Goal: Information Seeking & Learning: Learn about a topic

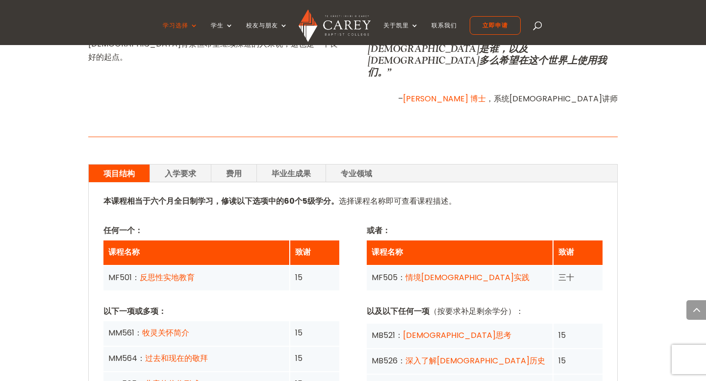
scroll to position [584, 0]
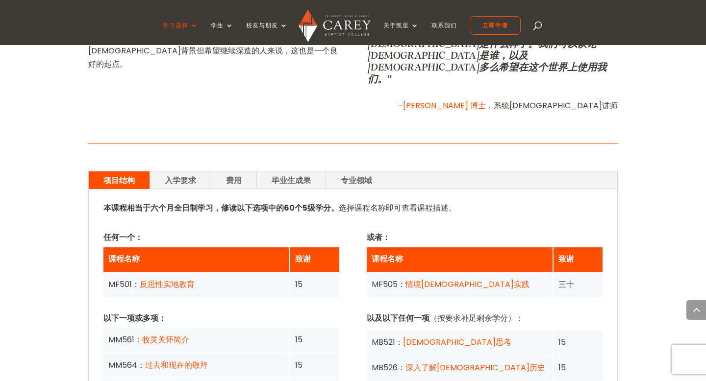
click at [192, 175] on font "入学要求" at bounding box center [180, 180] width 31 height 11
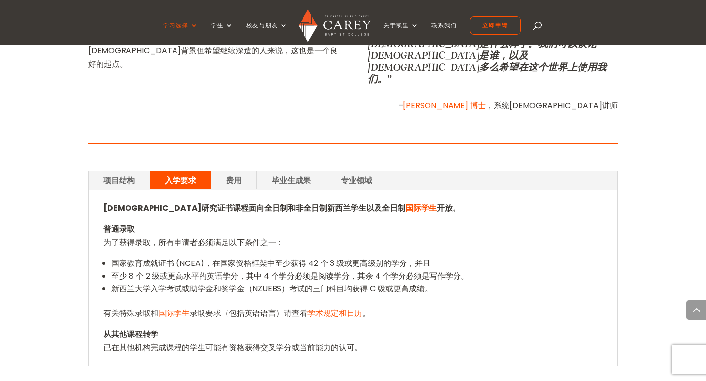
click at [235, 175] on font "费用" at bounding box center [234, 180] width 16 height 11
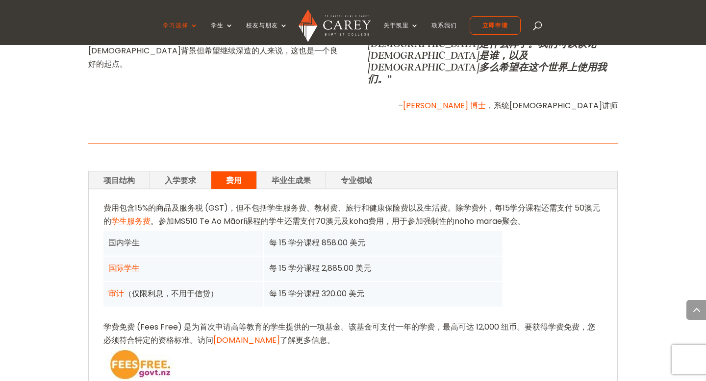
click at [287, 175] on font "毕业生成果" at bounding box center [290, 180] width 39 height 11
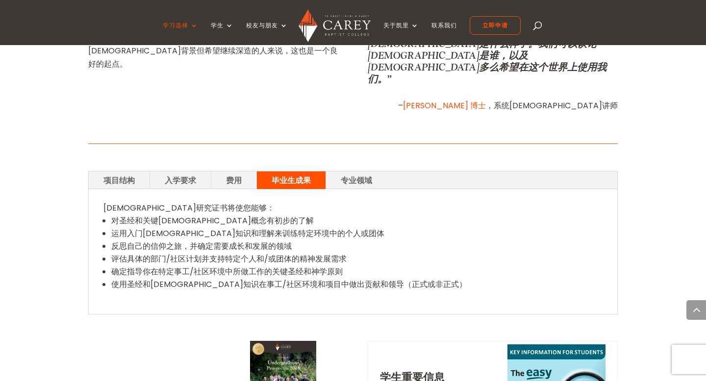
click at [345, 175] on font "专业领域" at bounding box center [356, 180] width 31 height 11
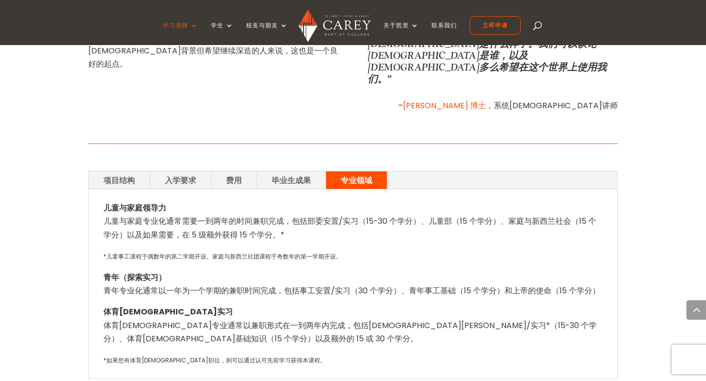
click at [119, 175] on font "项目结构" at bounding box center [118, 180] width 31 height 11
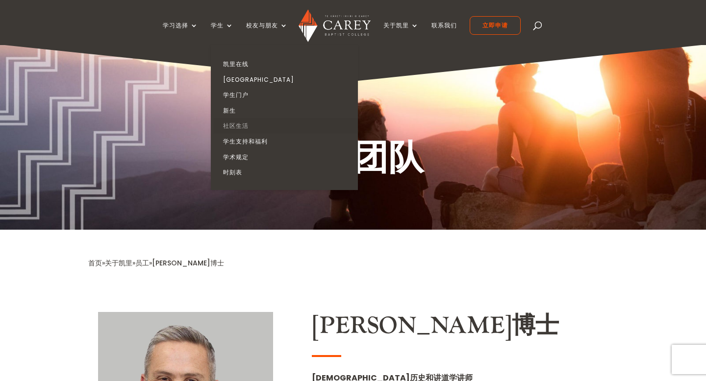
click at [243, 123] on font "社区生活" at bounding box center [235, 126] width 25 height 8
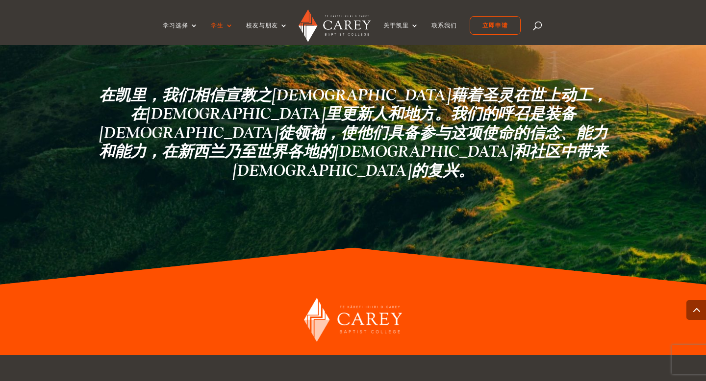
scroll to position [1695, 0]
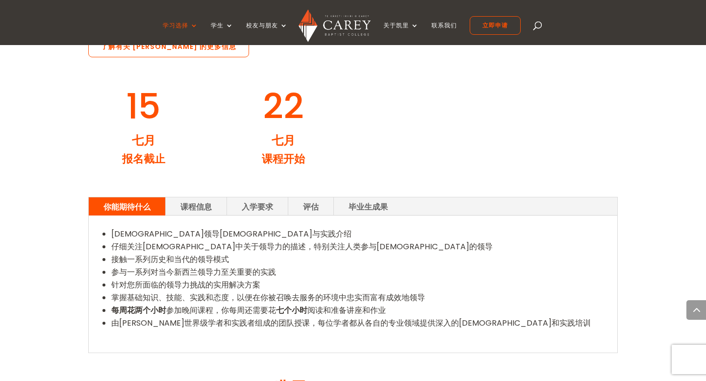
scroll to position [967, 0]
click at [200, 202] on font "课程信息" at bounding box center [195, 207] width 31 height 11
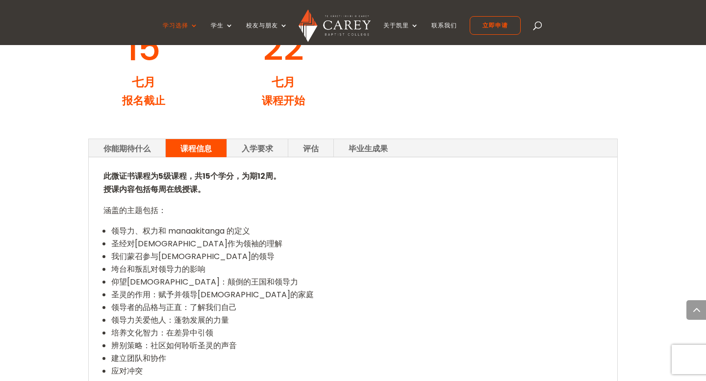
scroll to position [1026, 0]
click at [265, 143] on font "入学要求" at bounding box center [257, 148] width 31 height 11
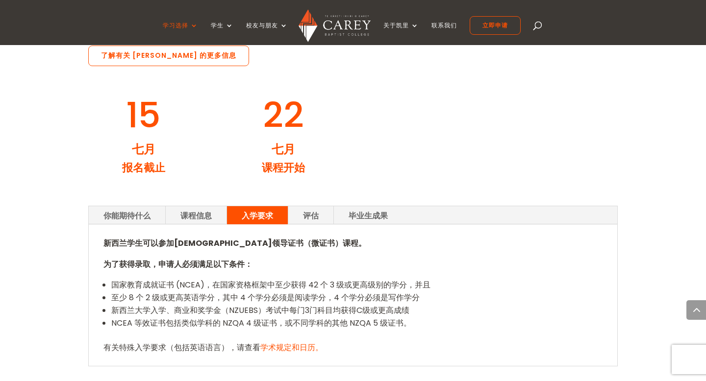
scroll to position [950, 0]
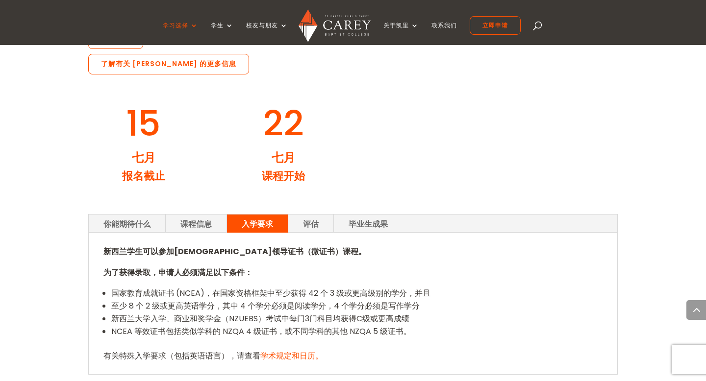
click at [312, 219] on font "评估" at bounding box center [311, 224] width 16 height 11
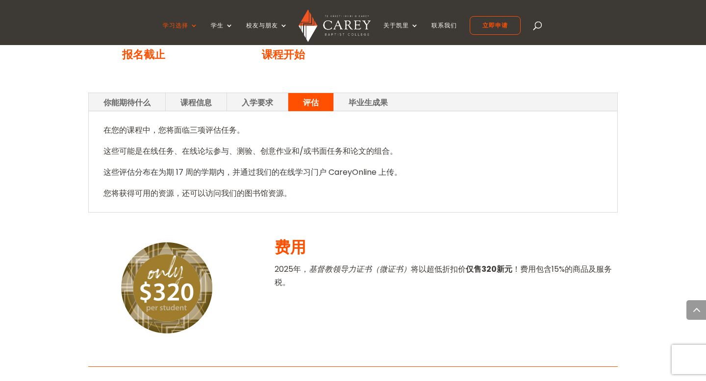
scroll to position [1074, 0]
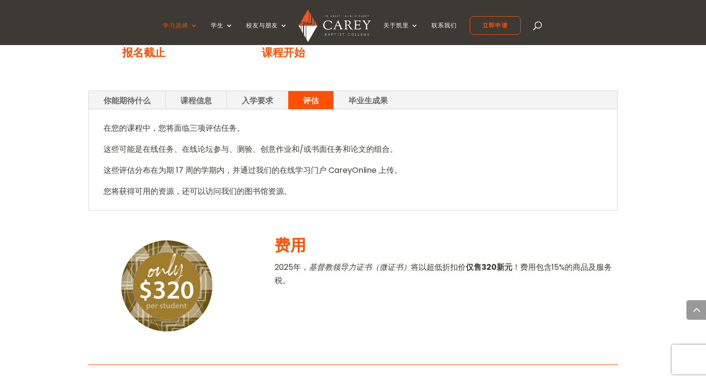
click at [370, 95] on font "毕业生成果" at bounding box center [367, 100] width 39 height 11
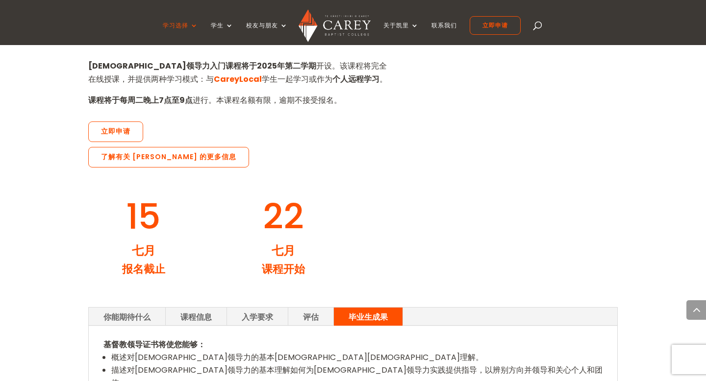
scroll to position [1014, 0]
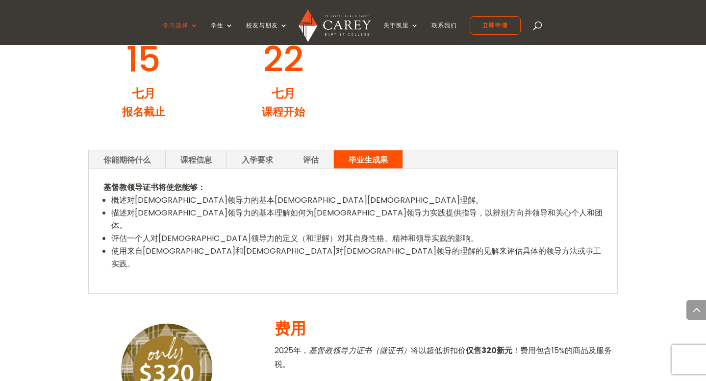
click at [126, 154] on font "你能期待什么" at bounding box center [126, 159] width 47 height 11
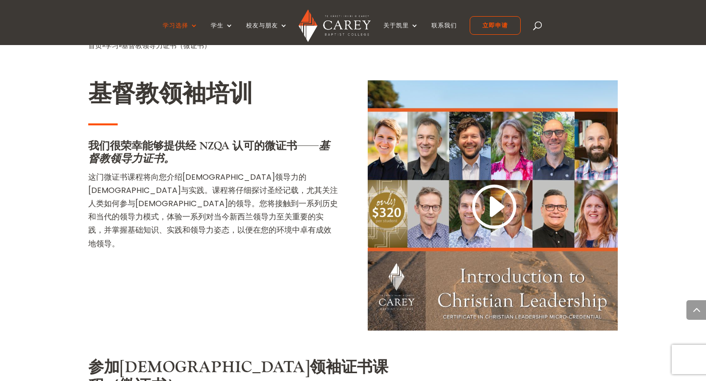
scroll to position [494, 0]
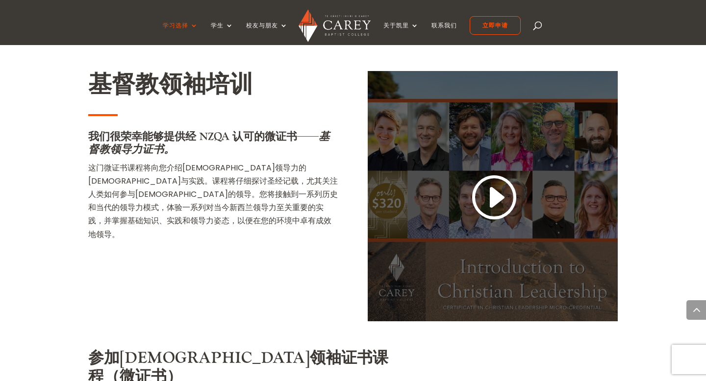
click at [492, 196] on link at bounding box center [492, 197] width 47 height 51
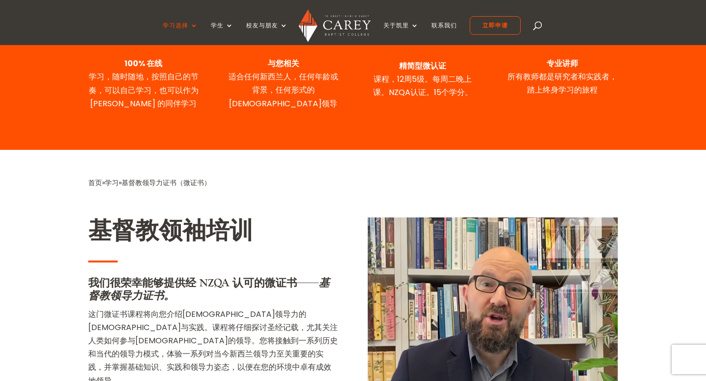
scroll to position [0, 0]
